Goal: Transaction & Acquisition: Obtain resource

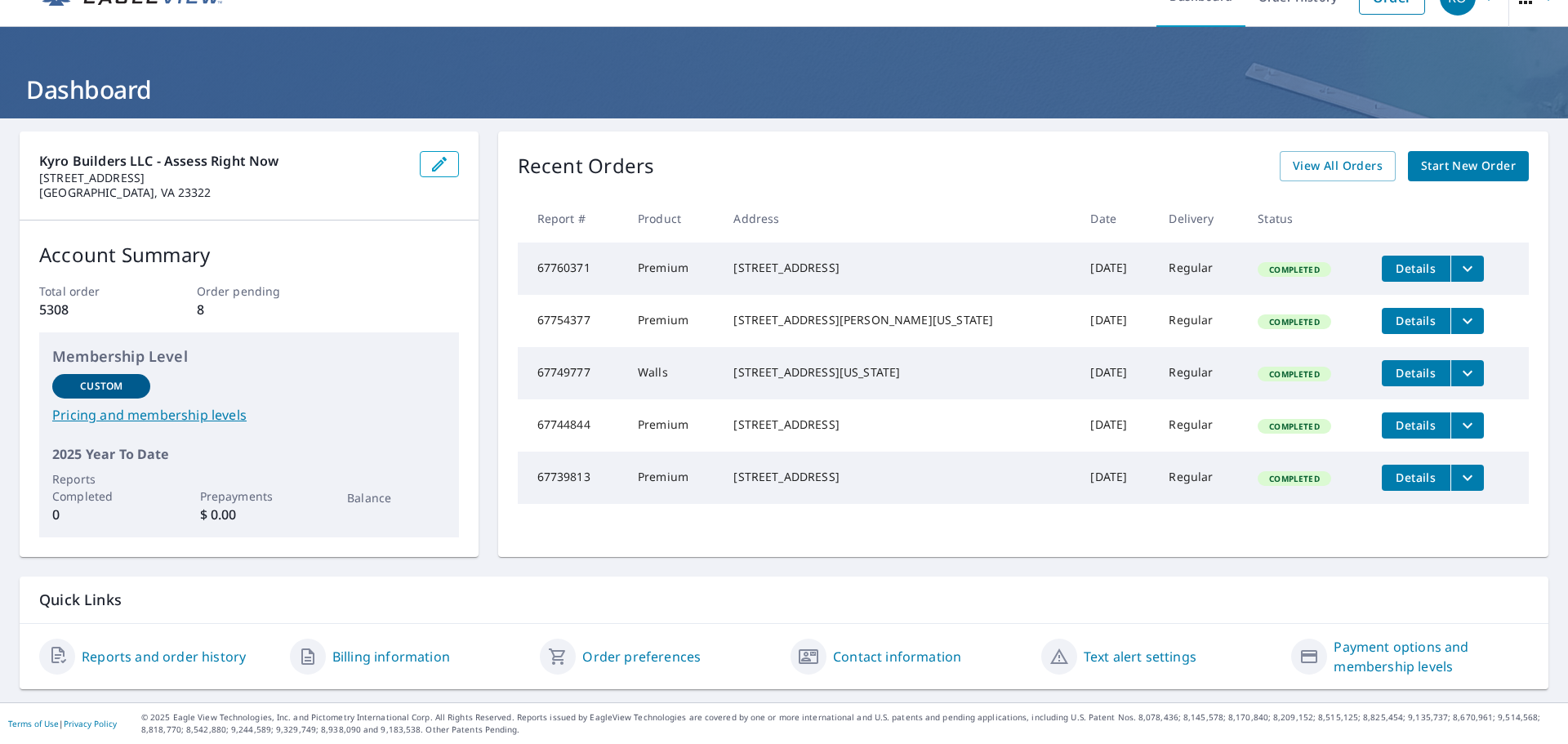
scroll to position [33, 0]
click at [191, 654] on link "Reports and order history" at bounding box center [163, 656] width 164 height 19
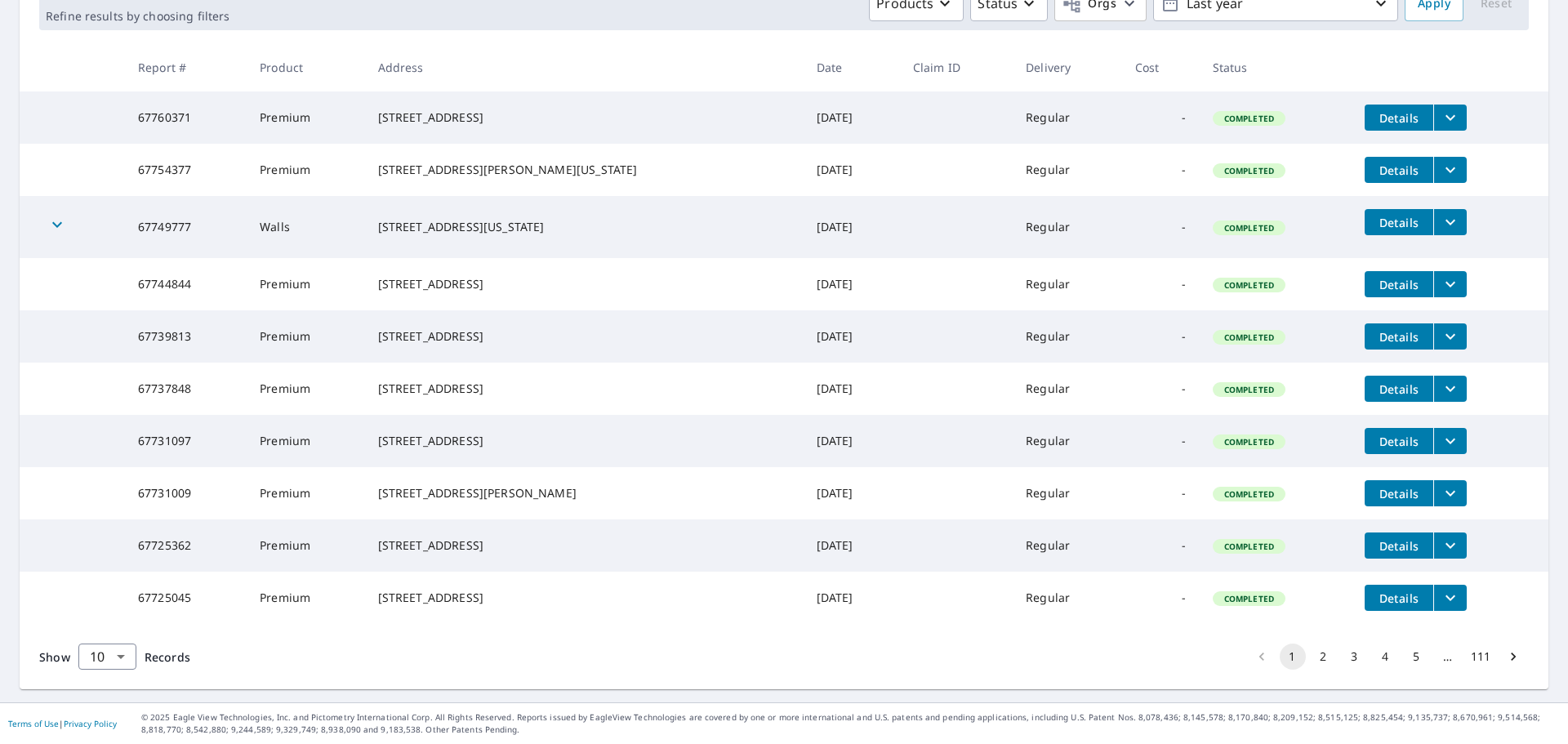
scroll to position [327, 0]
click at [119, 660] on body "RO RO Dashboard Order History Order RO Dashboard / Order History Order History …" at bounding box center [784, 372] width 1568 height 744
click at [108, 681] on li "50" at bounding box center [106, 680] width 58 height 29
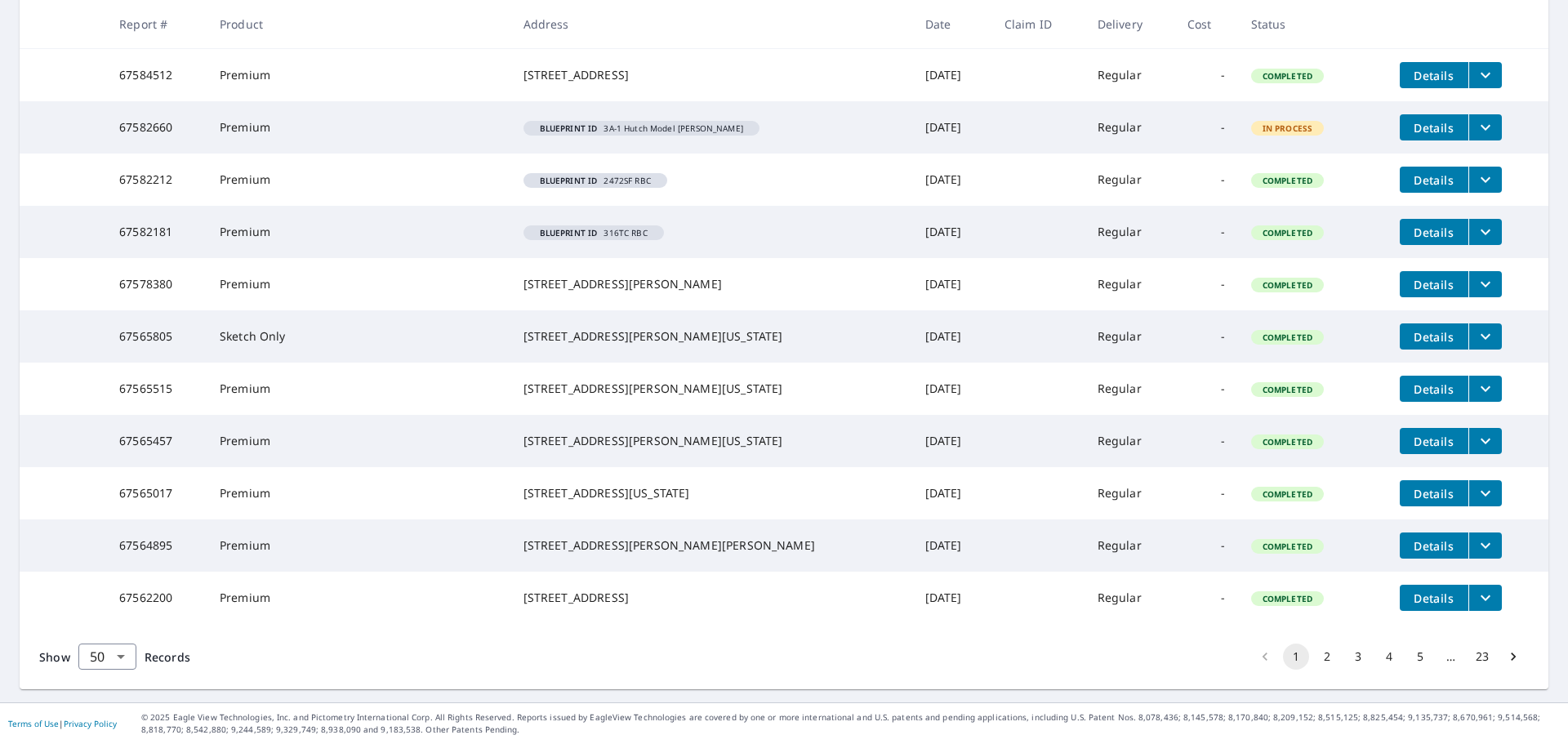
scroll to position [2532, 0]
click at [1423, 135] on span "Details" at bounding box center [1434, 128] width 49 height 16
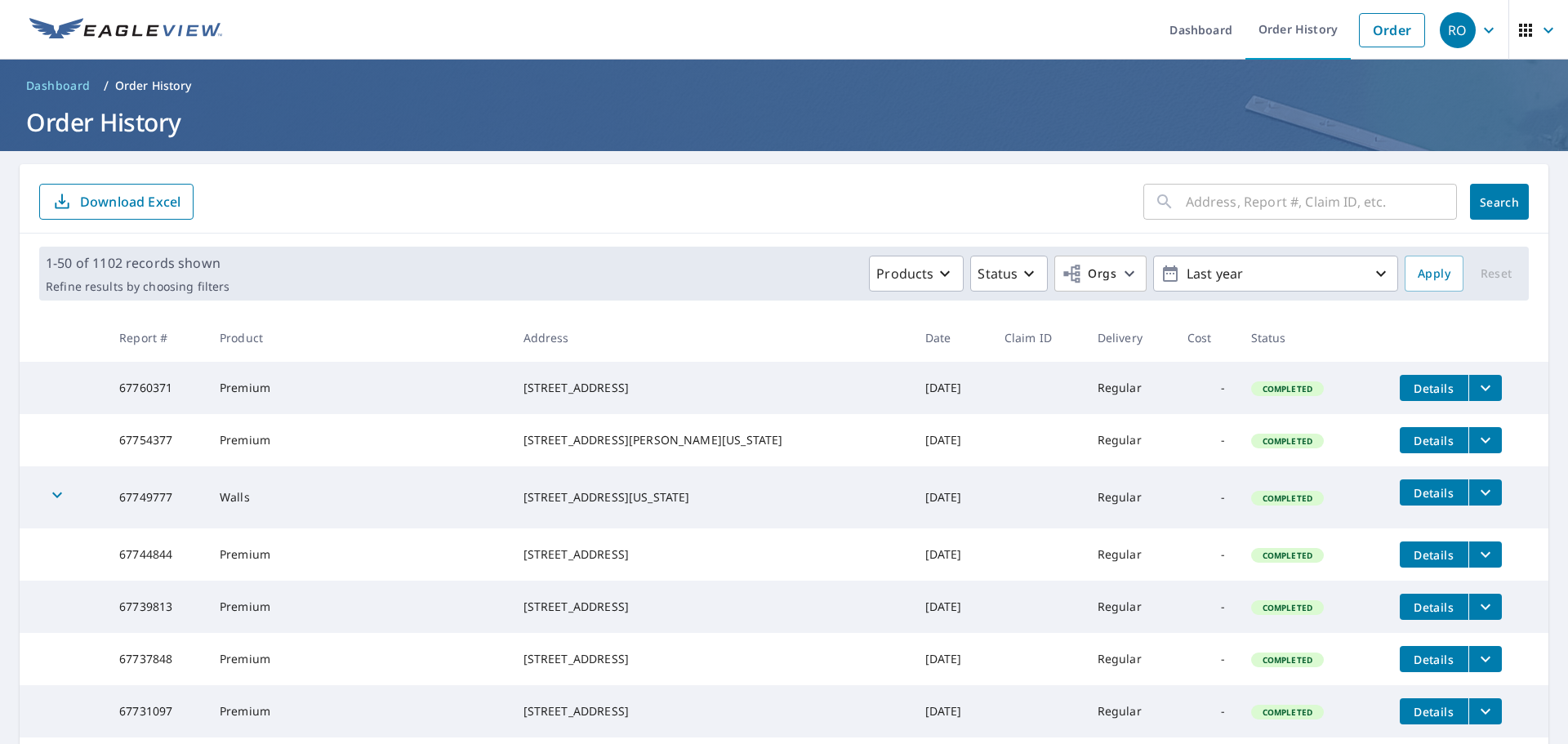
click at [65, 87] on span "Dashboard" at bounding box center [58, 85] width 64 height 17
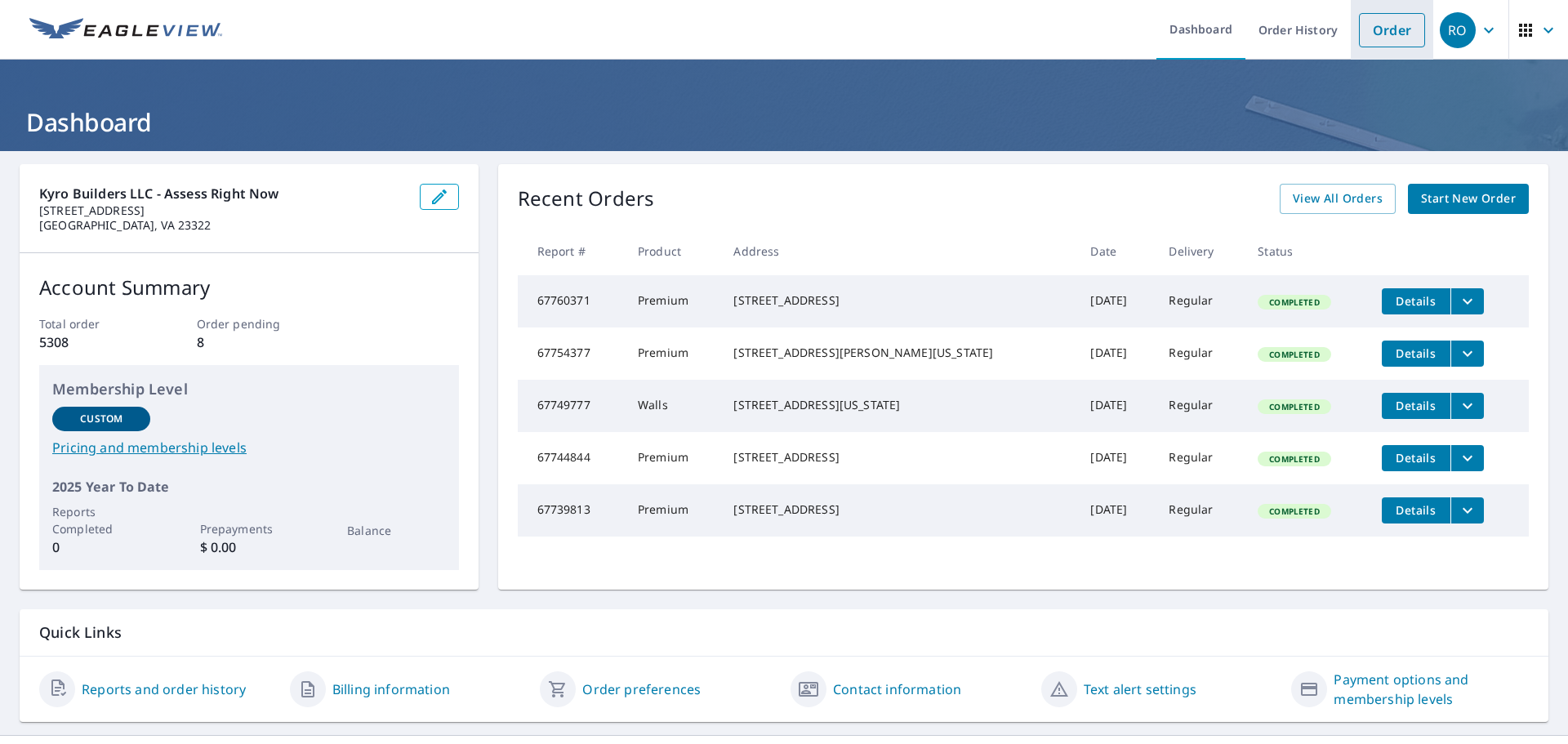
click at [1377, 33] on link "Order" at bounding box center [1391, 30] width 66 height 34
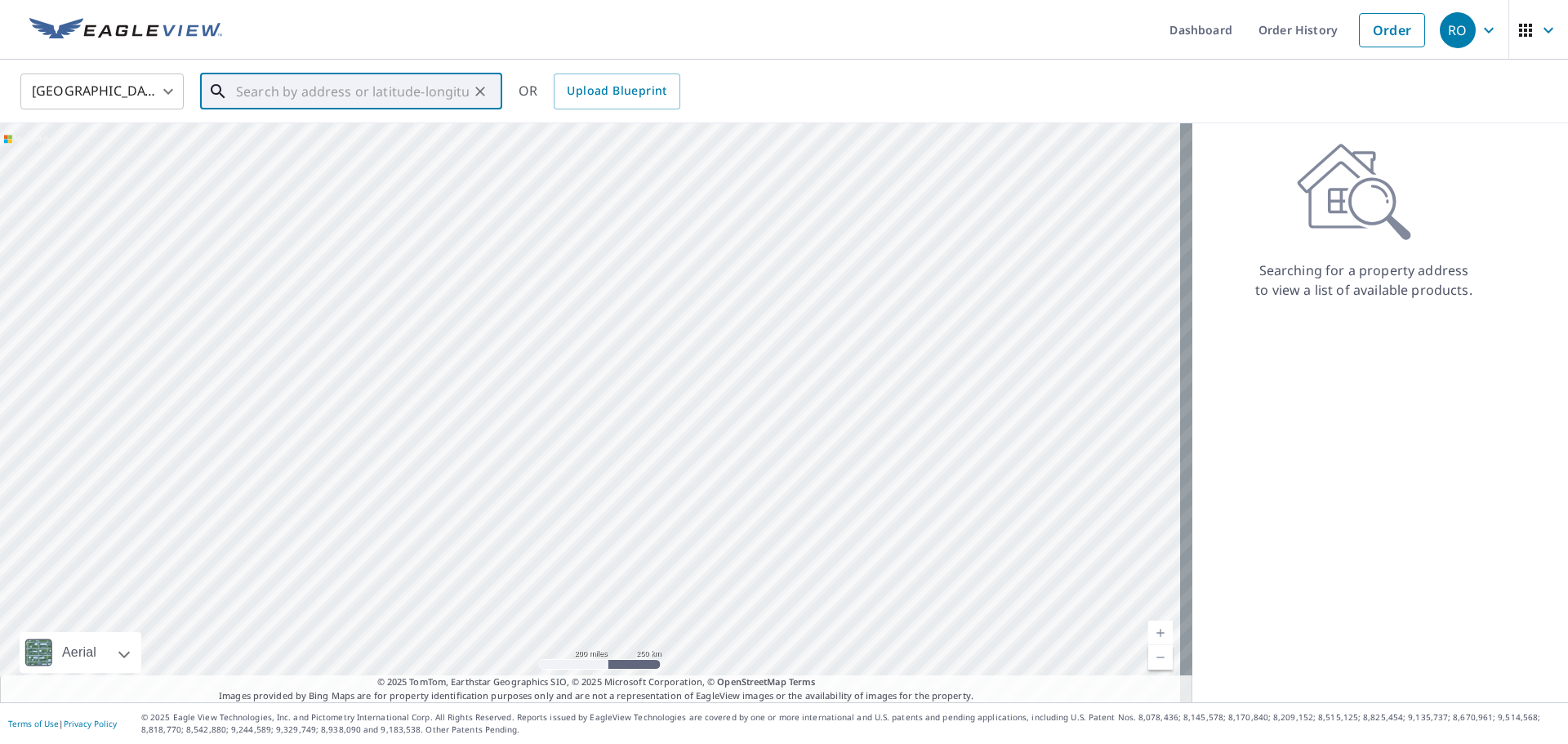
click at [274, 87] on input "text" at bounding box center [352, 91] width 233 height 46
click at [357, 90] on input "text" at bounding box center [352, 91] width 233 height 46
click at [302, 141] on span "[STREET_ADDRESS]" at bounding box center [361, 139] width 257 height 19
type input "[STREET_ADDRESS]"
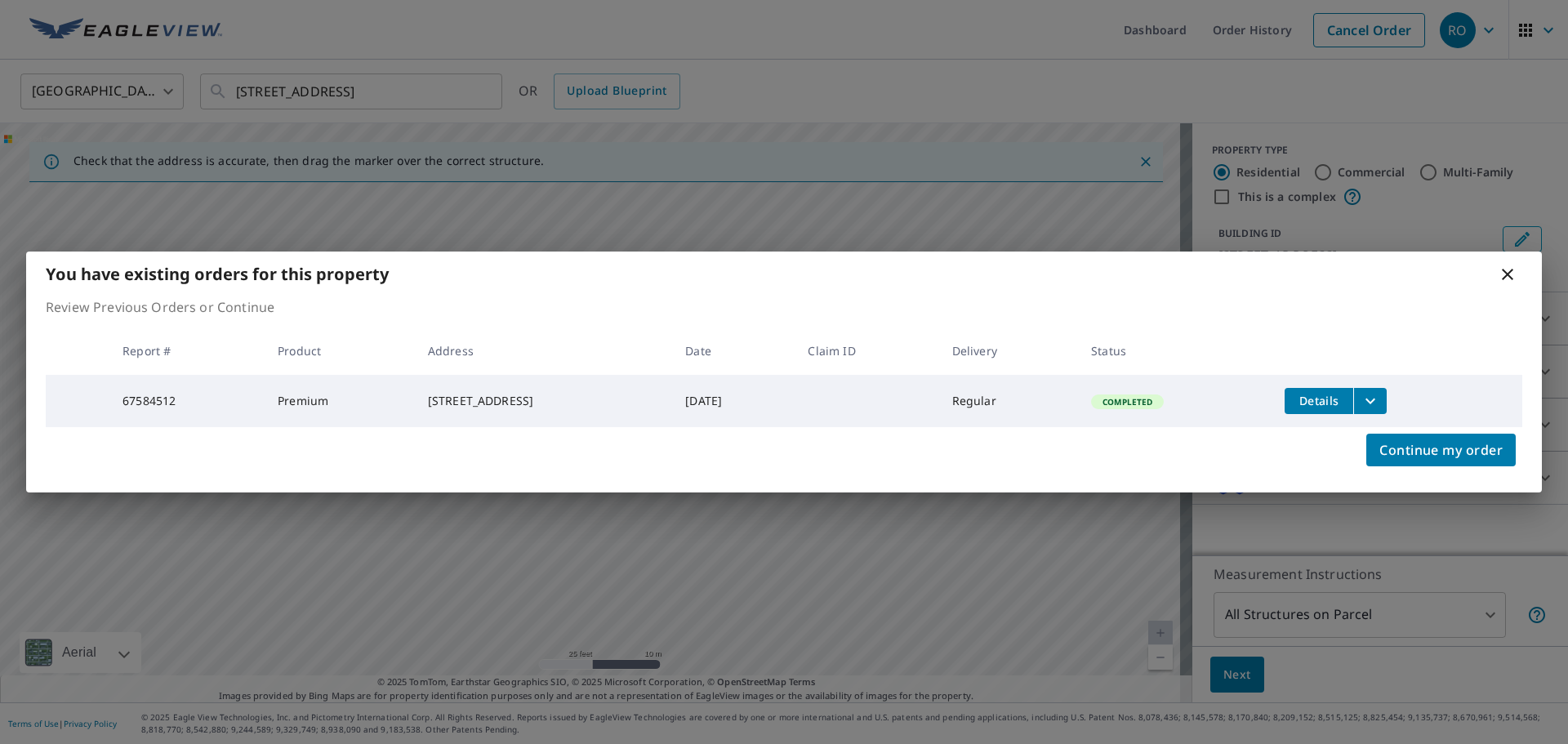
drag, startPoint x: 658, startPoint y: 438, endPoint x: 650, endPoint y: 398, distance: 40.8
click at [650, 398] on body "RO RO Dashboard Order History Cancel Order RO [GEOGRAPHIC_DATA] [GEOGRAPHIC_DAT…" at bounding box center [784, 372] width 1568 height 744
click at [1387, 398] on button "filesDropdownBtn-67584512" at bounding box center [1370, 401] width 33 height 26
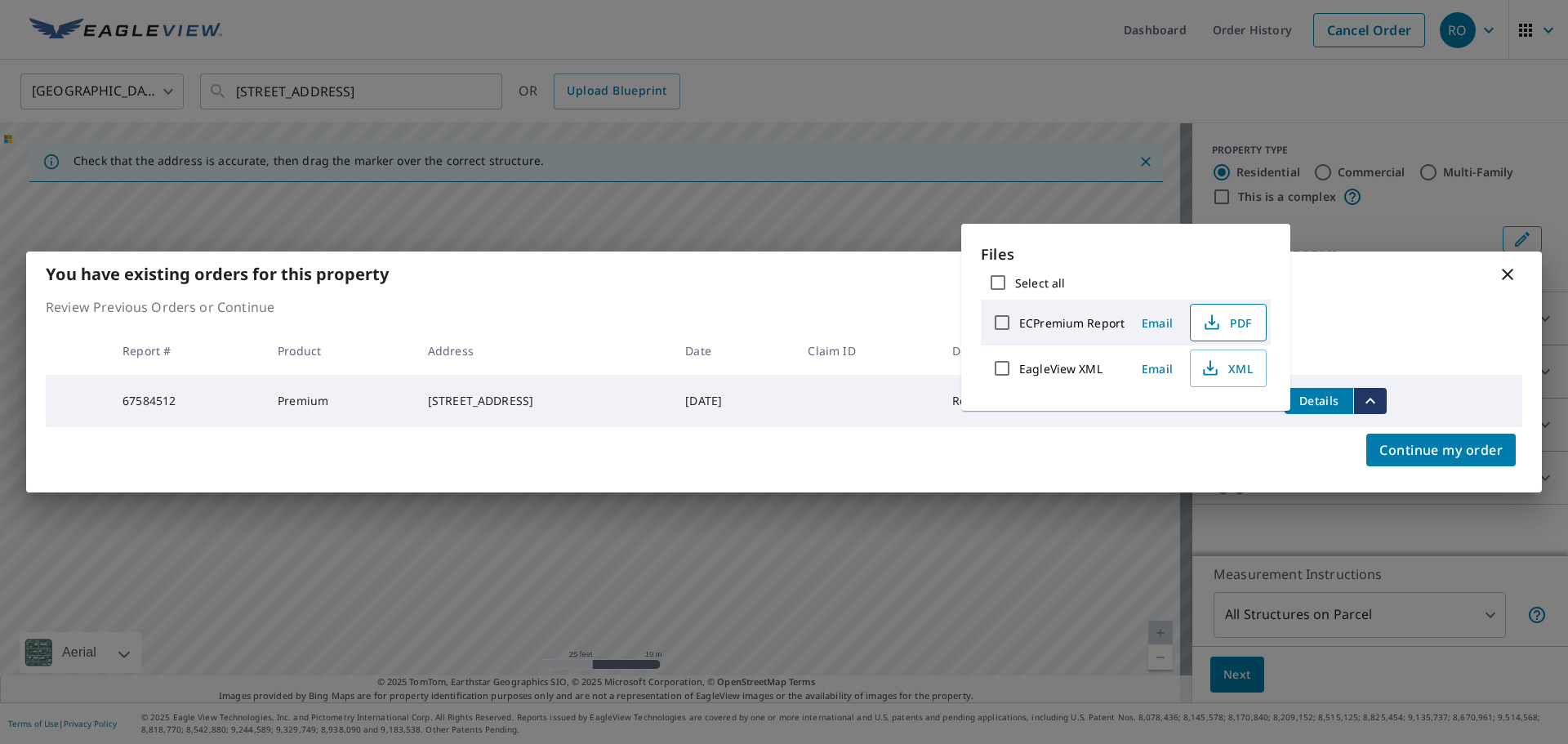
click at [1229, 327] on span "PDF" at bounding box center [1227, 322] width 53 height 19
click at [1507, 272] on icon at bounding box center [1507, 274] width 11 height 11
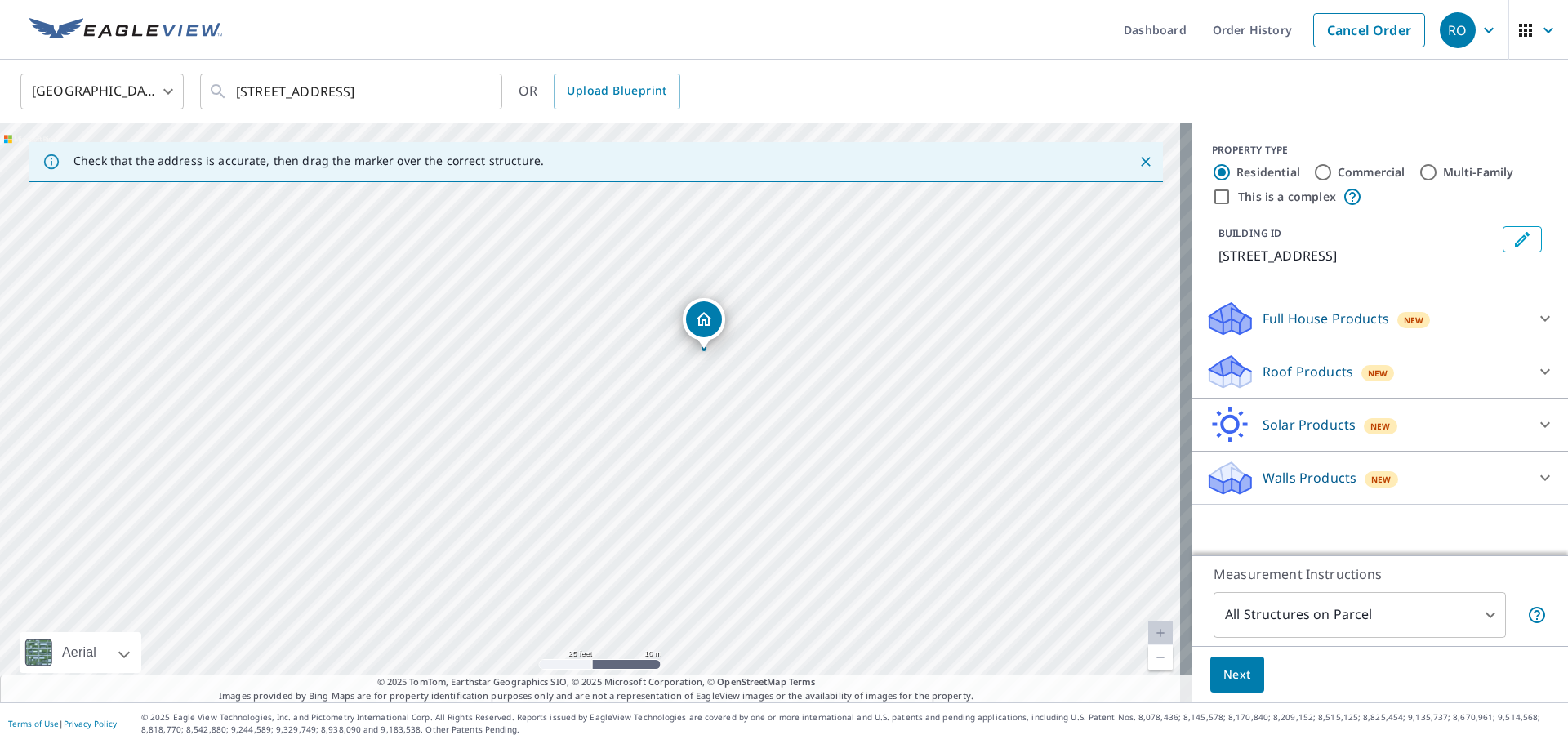
click at [772, 377] on div "[STREET_ADDRESS]" at bounding box center [596, 412] width 1192 height 579
drag, startPoint x: 1068, startPoint y: 333, endPoint x: 745, endPoint y: 423, distance: 335.3
click at [745, 423] on div "[STREET_ADDRESS]" at bounding box center [596, 412] width 1192 height 579
